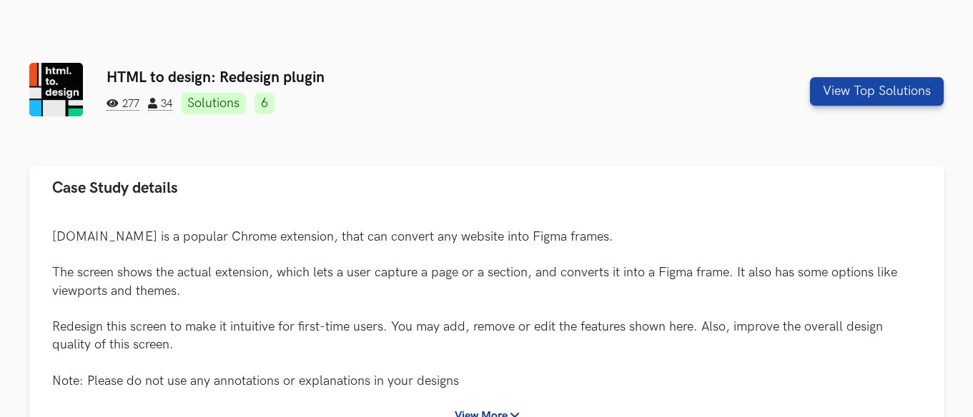
scroll to position [407, 0]
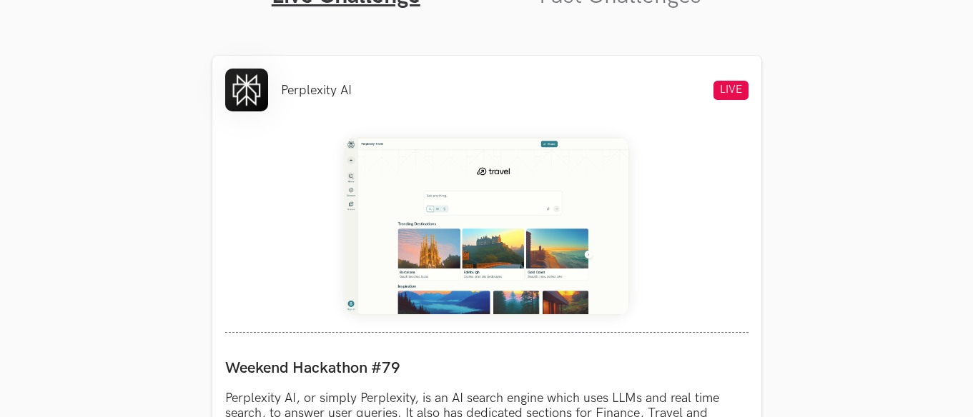
scroll to position [572, 0]
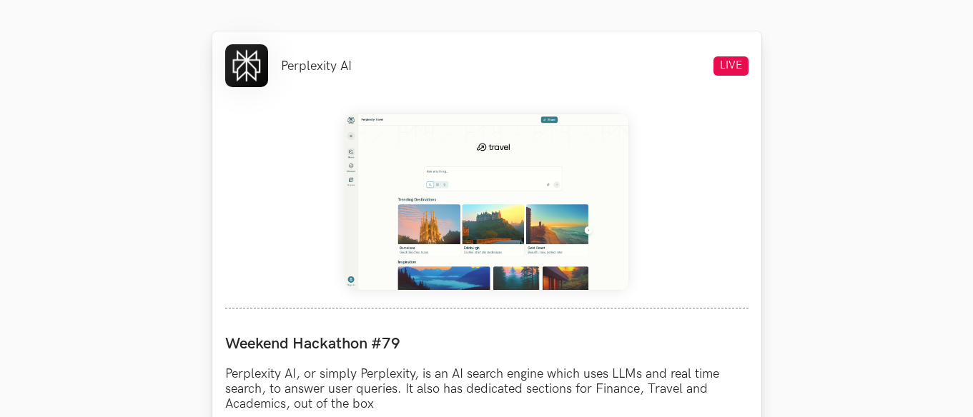
click at [475, 231] on img at bounding box center [487, 202] width 286 height 179
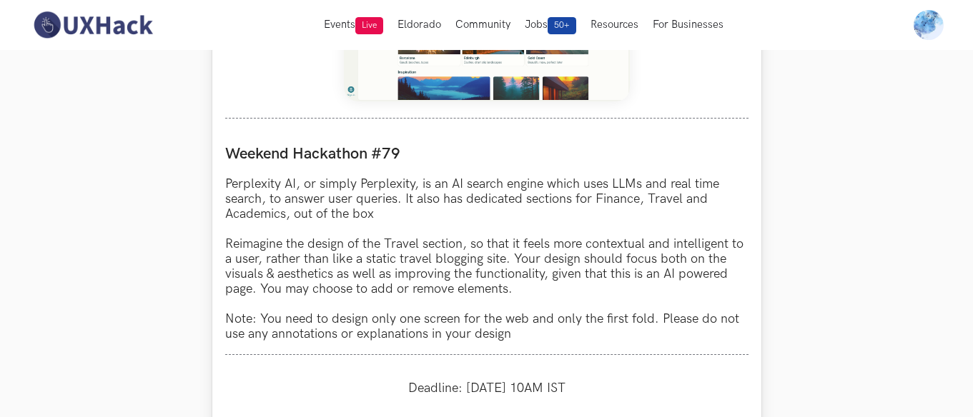
scroll to position [715, 0]
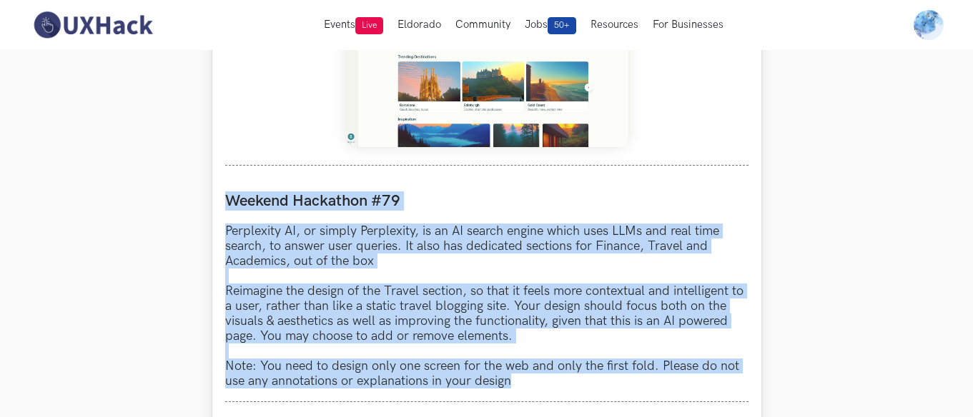
drag, startPoint x: 224, startPoint y: 195, endPoint x: 514, endPoint y: 388, distance: 347.9
click at [514, 388] on div "Weekend Hackathon #79 Perplexity AI, or simply Perplexity, is an AI search engi…" at bounding box center [486, 291] width 523 height 224
copy div "Weekend Hackathon #79 Perplexity AI, or simply Perplexity, is an AI search engi…"
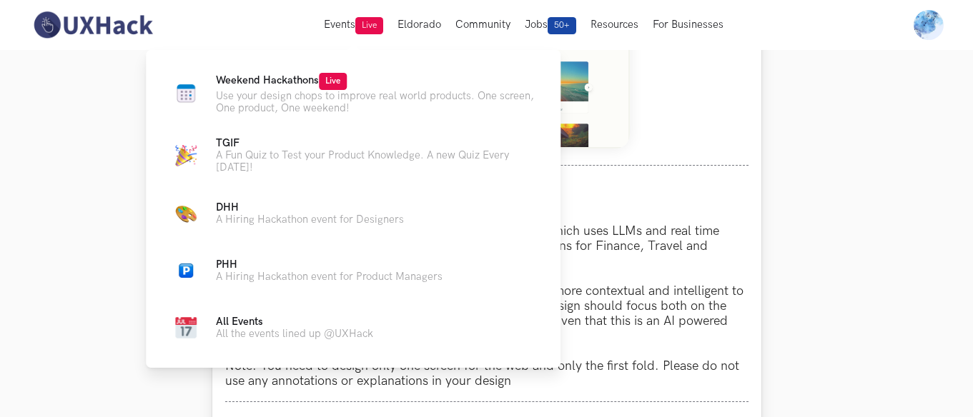
drag, startPoint x: 435, startPoint y: 106, endPoint x: 688, endPoint y: 59, distance: 256.7
click at [688, 59] on div at bounding box center [486, 61] width 523 height 209
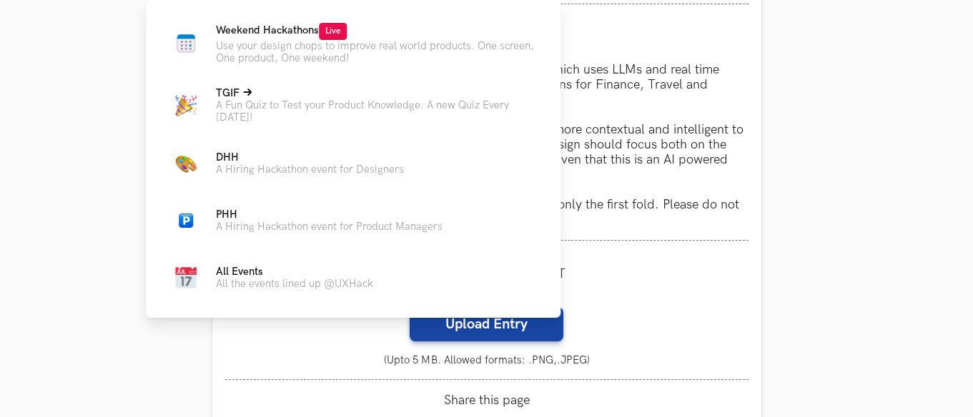
scroll to position [929, 0]
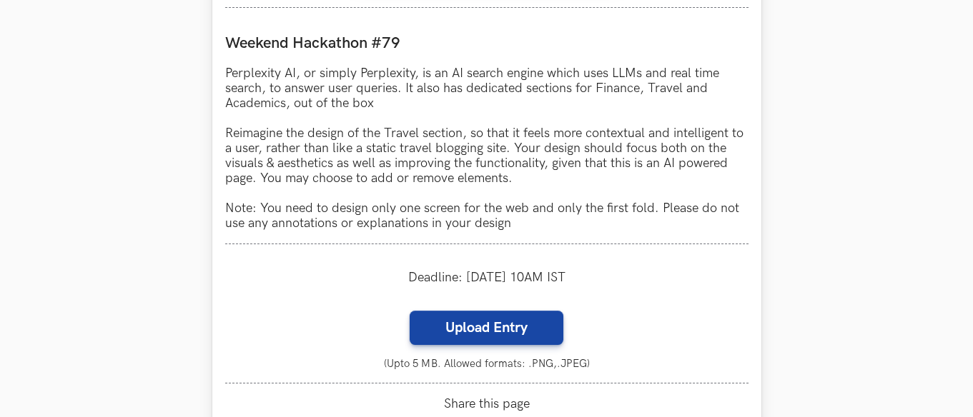
scroll to position [874, 0]
